Goal: Find specific page/section: Find specific page/section

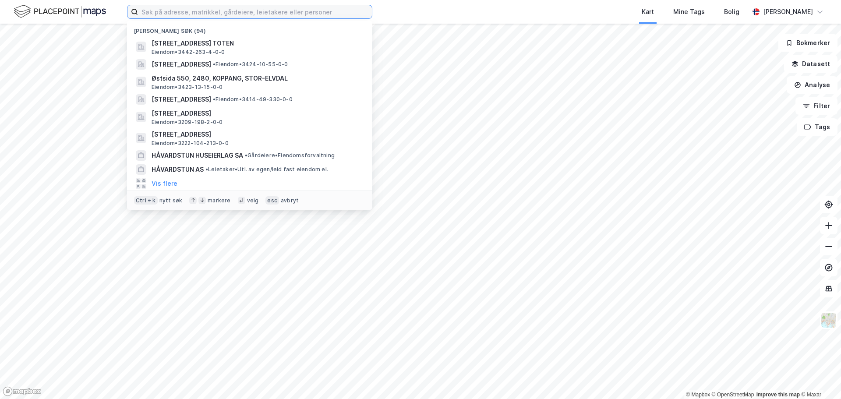
click at [181, 15] on input at bounding box center [255, 11] width 234 height 13
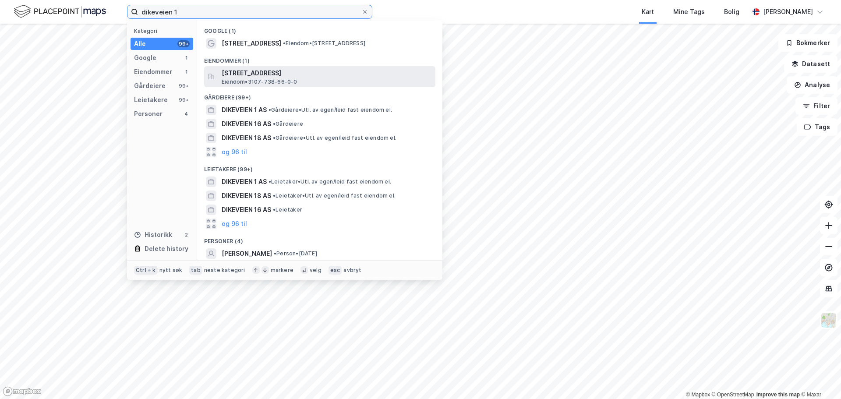
type input "dikeveien 1"
click at [268, 74] on span "[STREET_ADDRESS]" at bounding box center [327, 73] width 210 height 11
